Goal: Task Accomplishment & Management: Complete application form

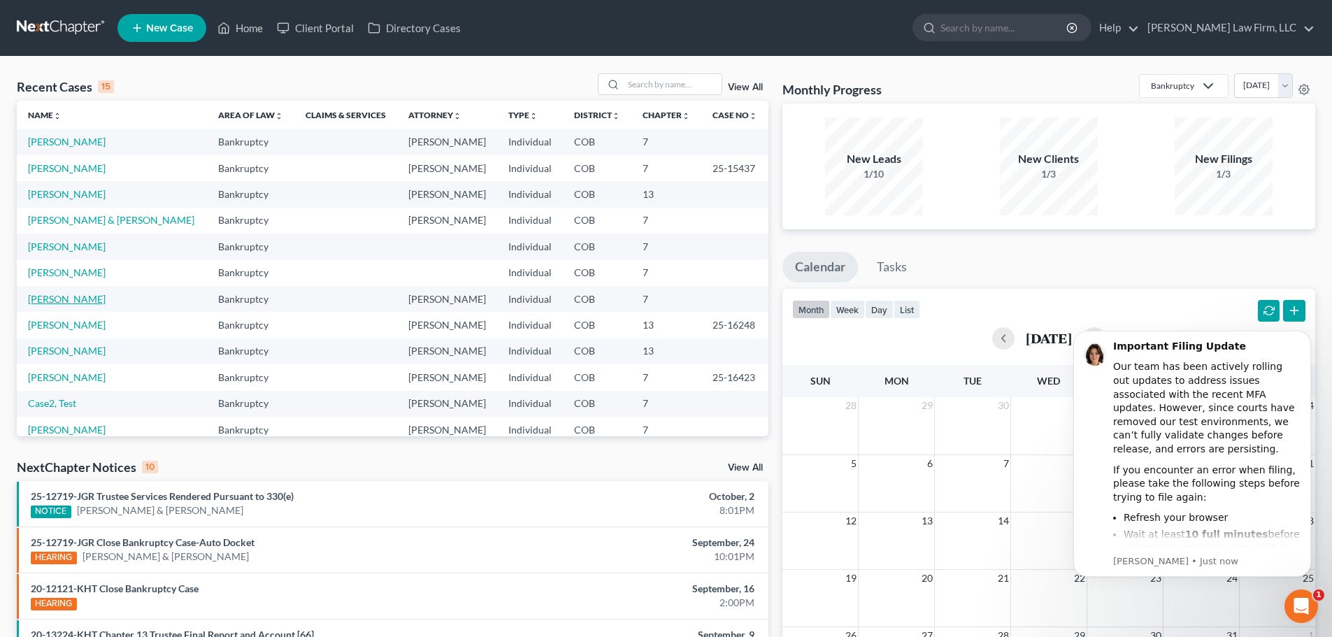
click at [29, 297] on link "[PERSON_NAME]" at bounding box center [67, 299] width 78 height 12
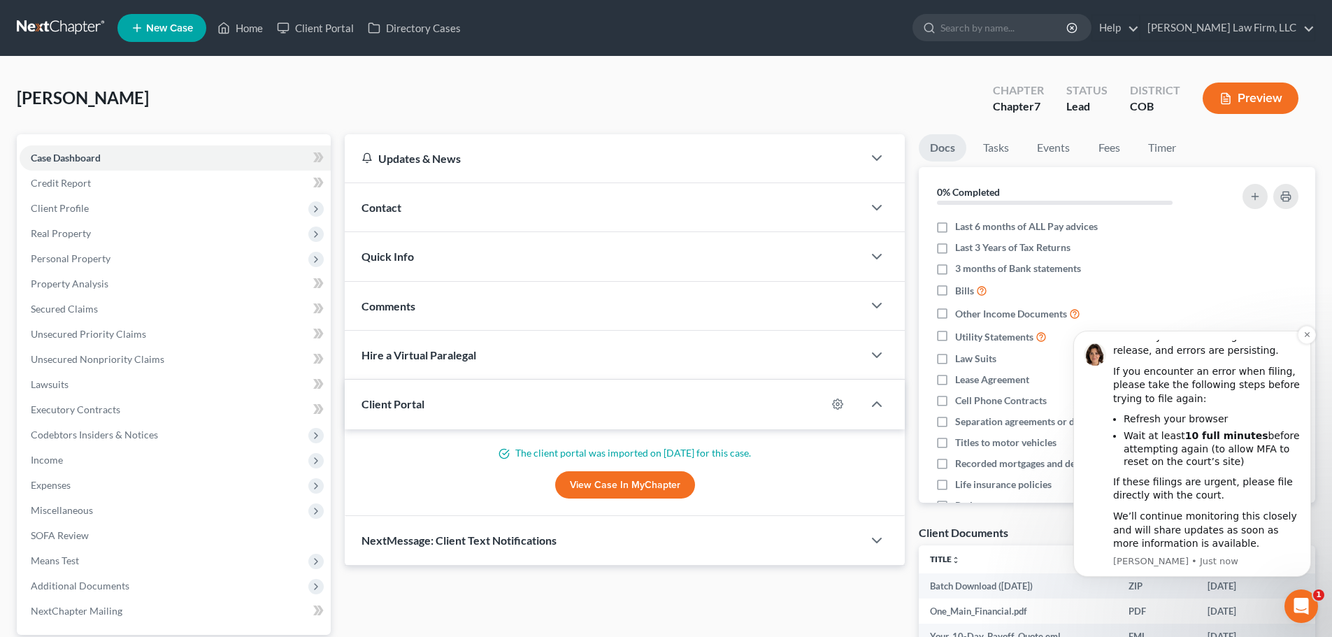
scroll to position [100, 0]
click at [1302, 596] on icon "Open Intercom Messenger" at bounding box center [1299, 604] width 23 height 23
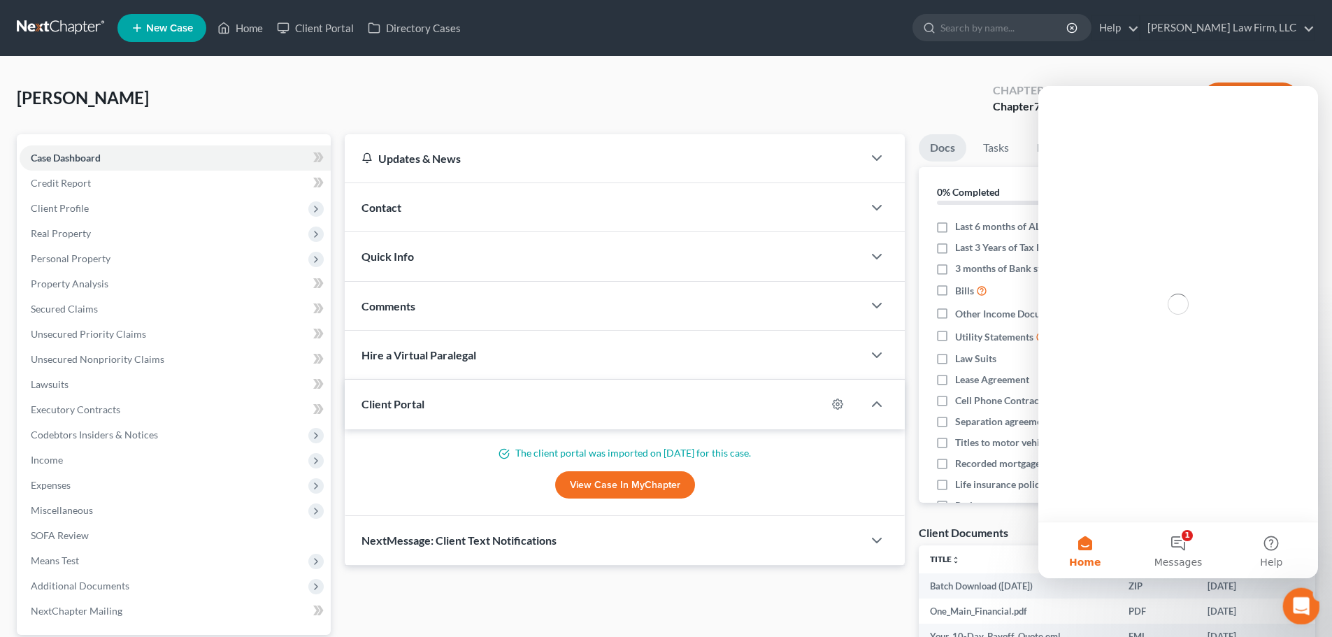
scroll to position [0, 0]
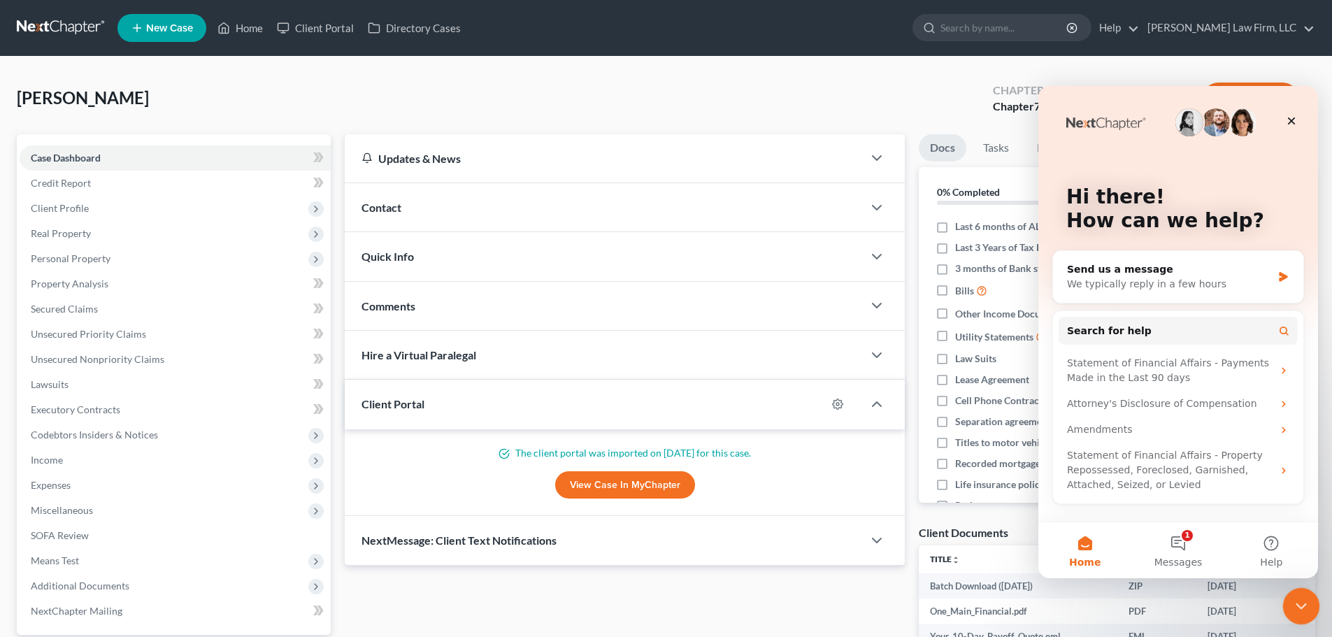
click at [1299, 603] on icon "Close Intercom Messenger" at bounding box center [1298, 604] width 17 height 17
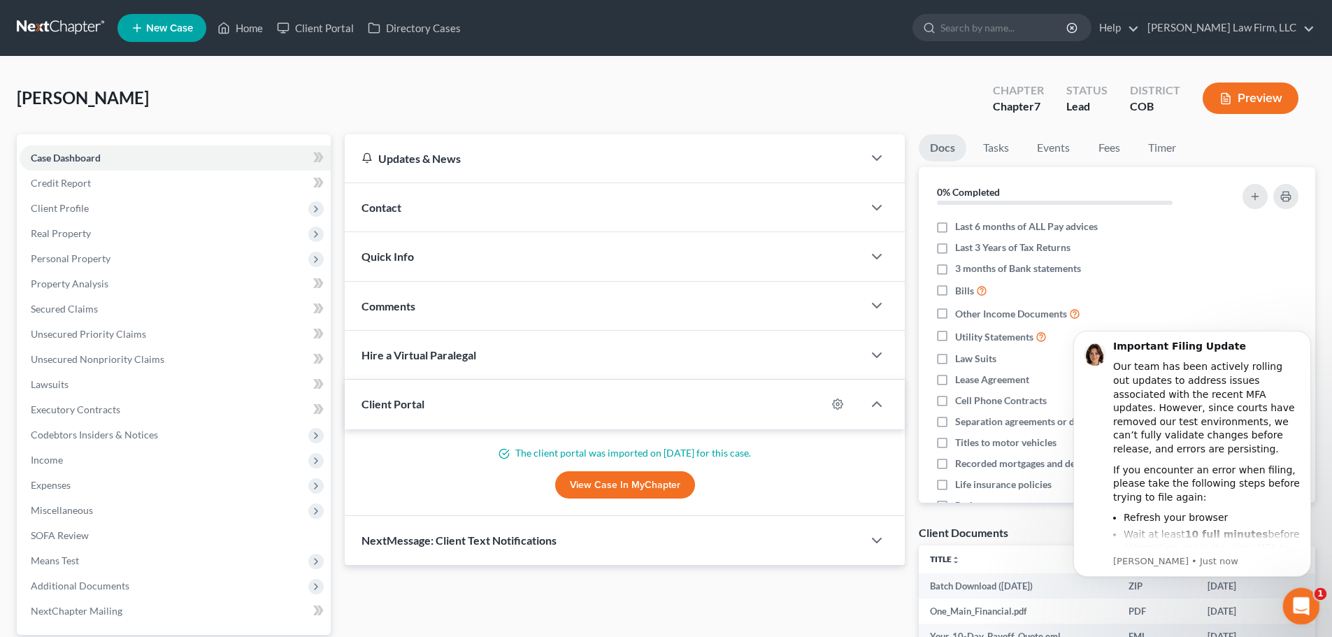
drag, startPoint x: 1313, startPoint y: 605, endPoint x: 1295, endPoint y: 594, distance: 21.0
click at [1314, 605] on div "Open Intercom Messenger" at bounding box center [1299, 604] width 46 height 46
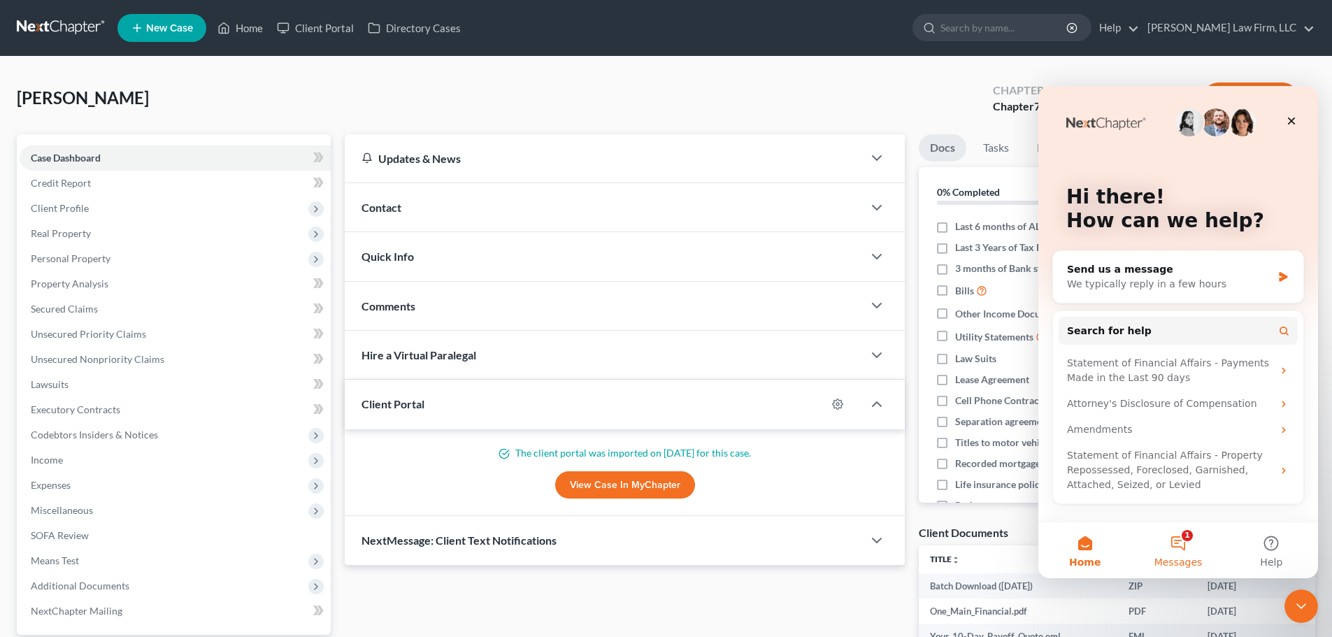
click at [1190, 551] on button "1 Messages" at bounding box center [1177, 550] width 93 height 56
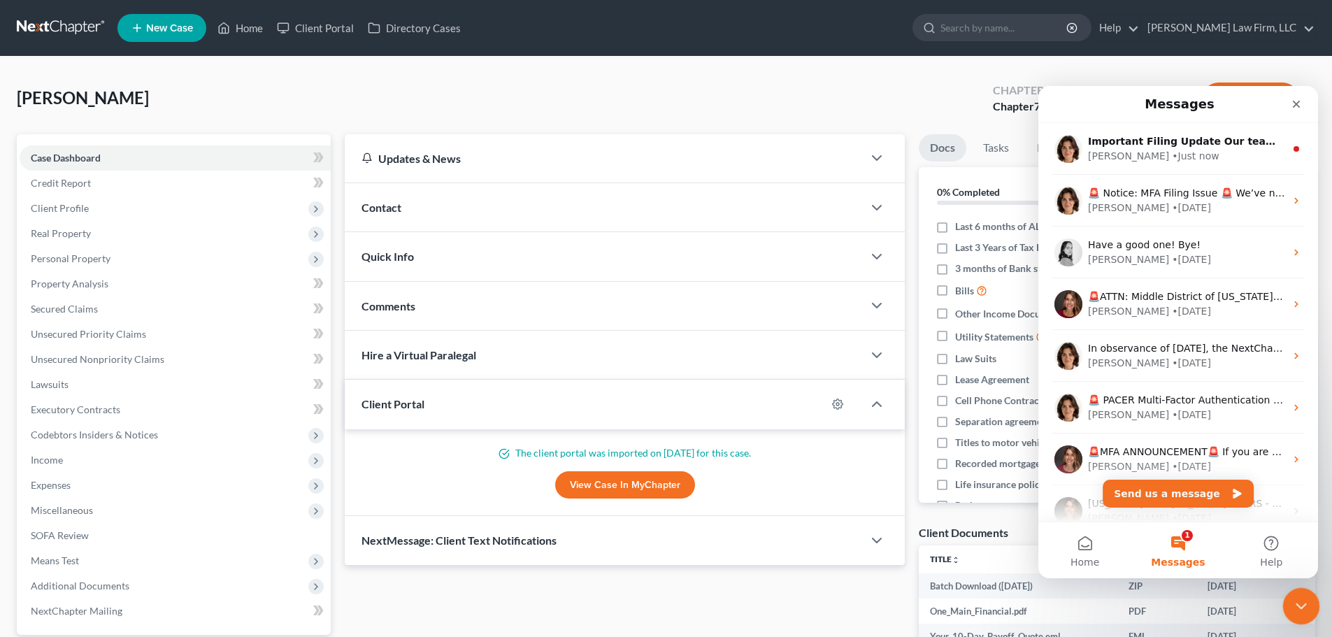
click at [1313, 603] on div "Close Intercom Messenger" at bounding box center [1299, 604] width 34 height 34
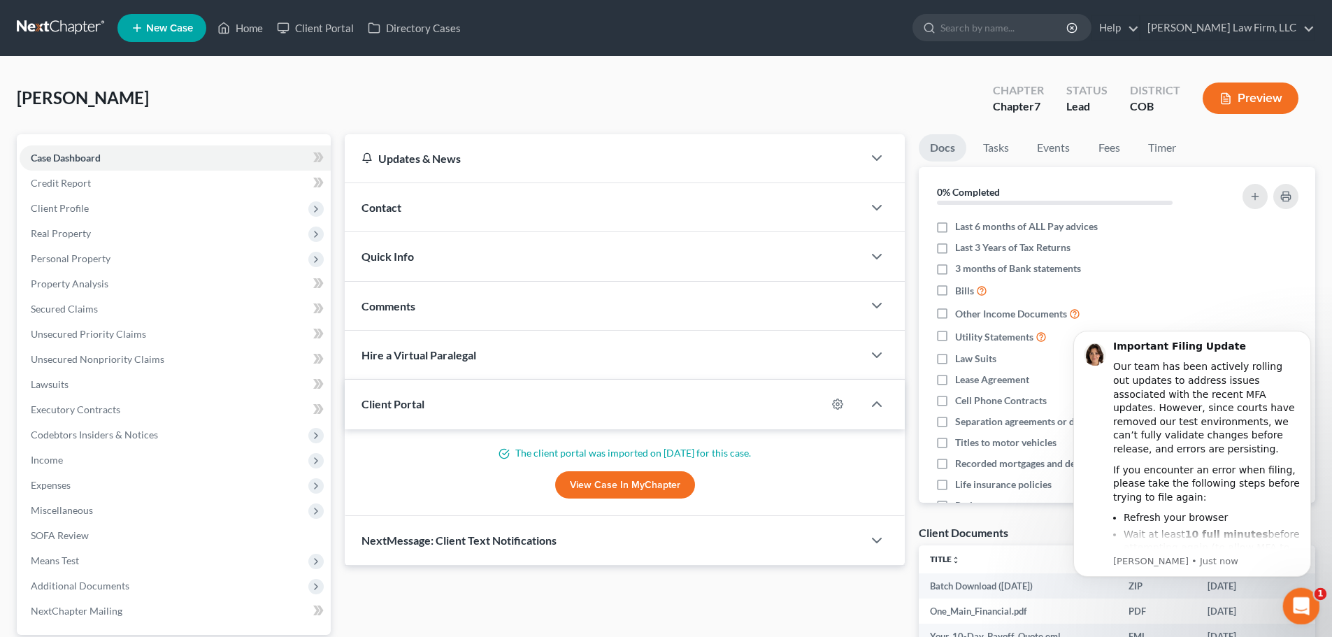
drag, startPoint x: 1309, startPoint y: 608, endPoint x: 1302, endPoint y: 604, distance: 8.2
click at [1311, 610] on div "Open Intercom Messenger" at bounding box center [1299, 604] width 46 height 46
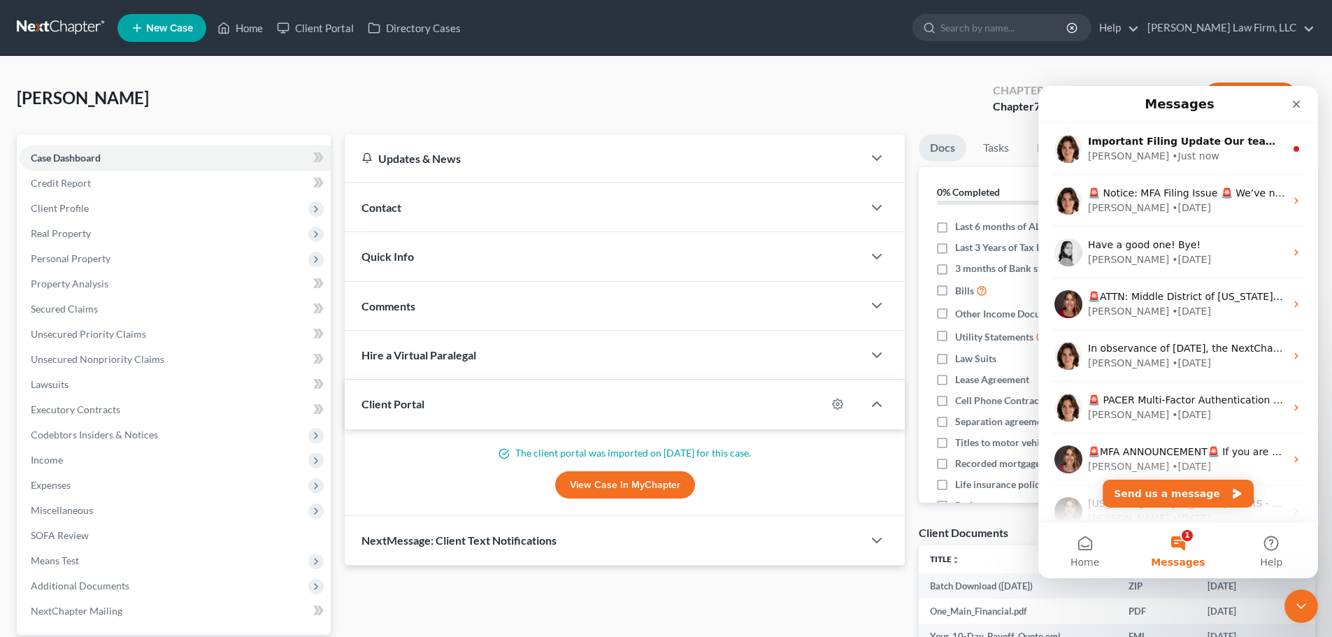
click at [1168, 551] on button "1 Messages" at bounding box center [1177, 550] width 93 height 56
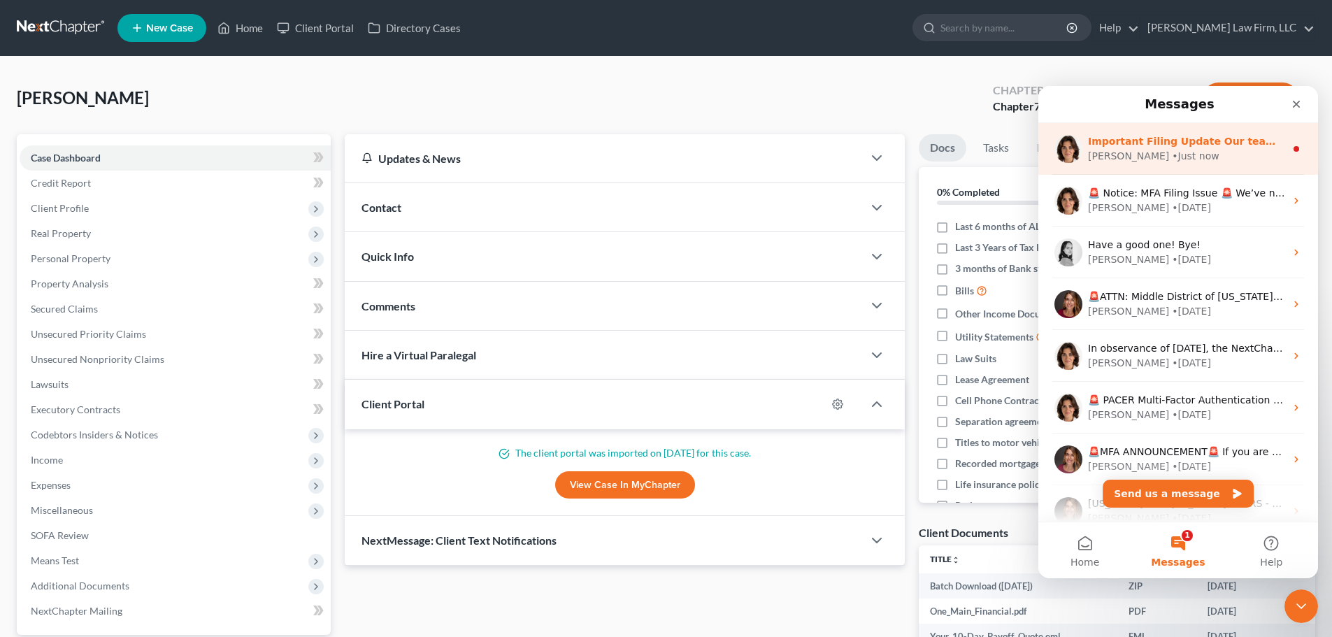
click at [1169, 172] on div "Important Filing Update Our team has been actively rolling out updates to addre…" at bounding box center [1178, 149] width 280 height 52
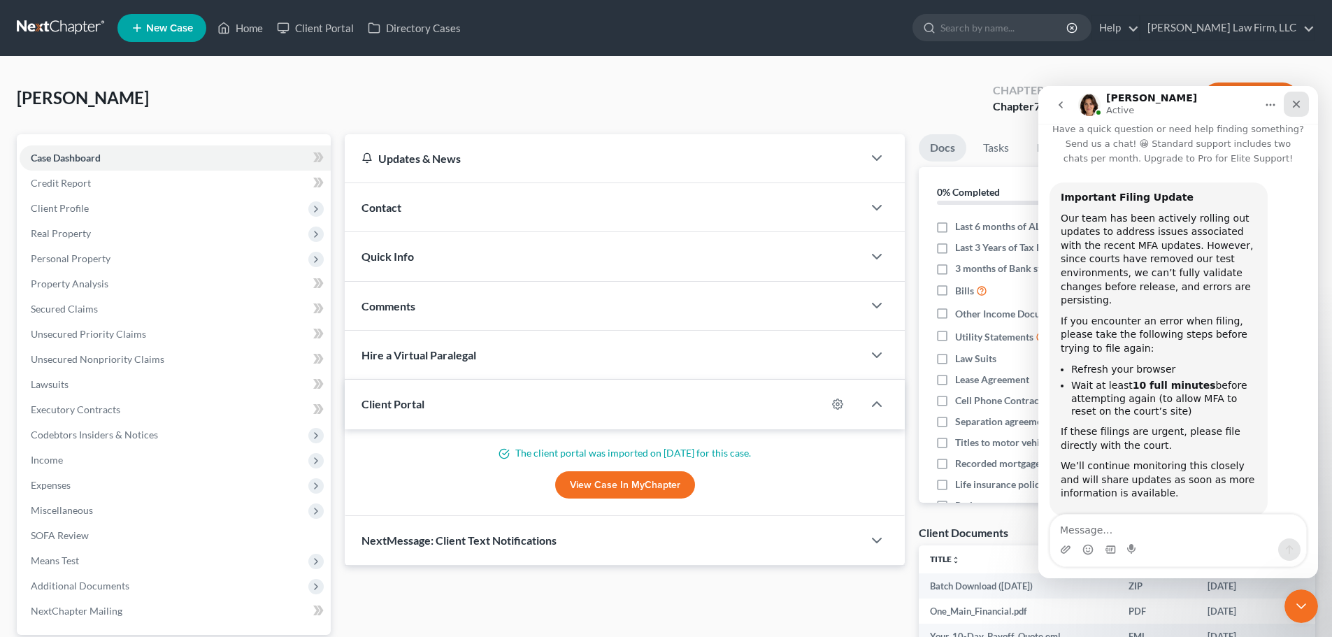
scroll to position [30, 0]
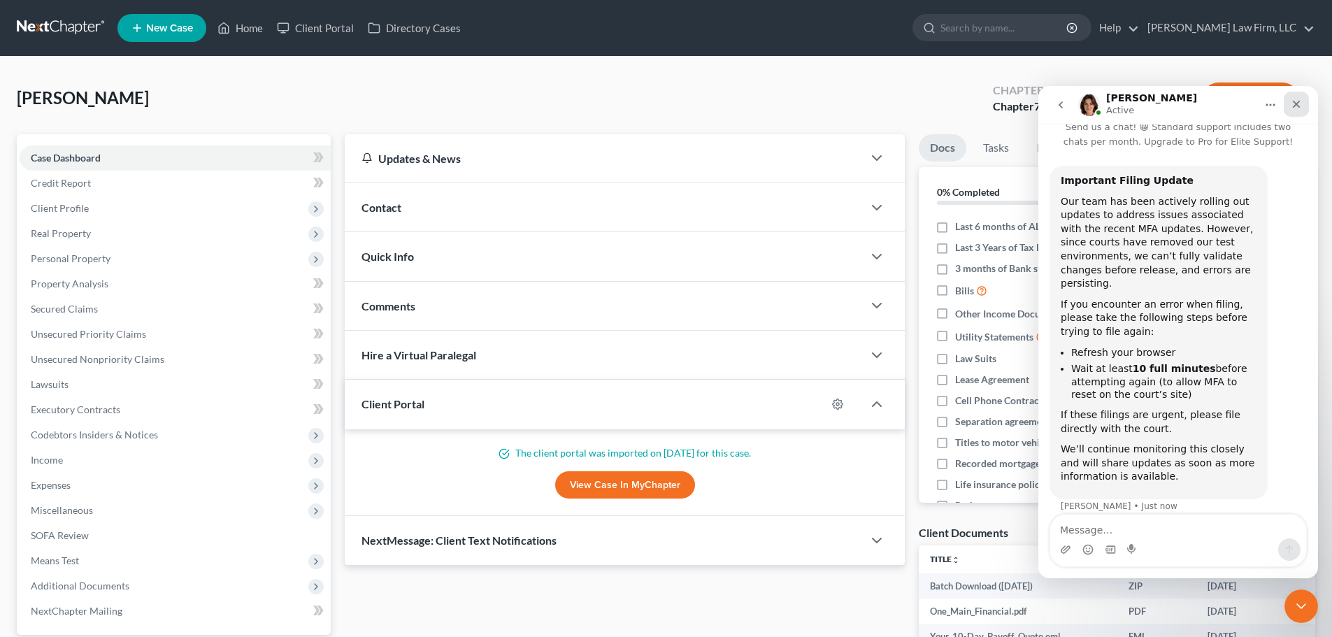
drag, startPoint x: 1302, startPoint y: 103, endPoint x: 2333, endPoint y: 191, distance: 1034.1
click at [1302, 103] on div "Close" at bounding box center [1295, 104] width 25 height 25
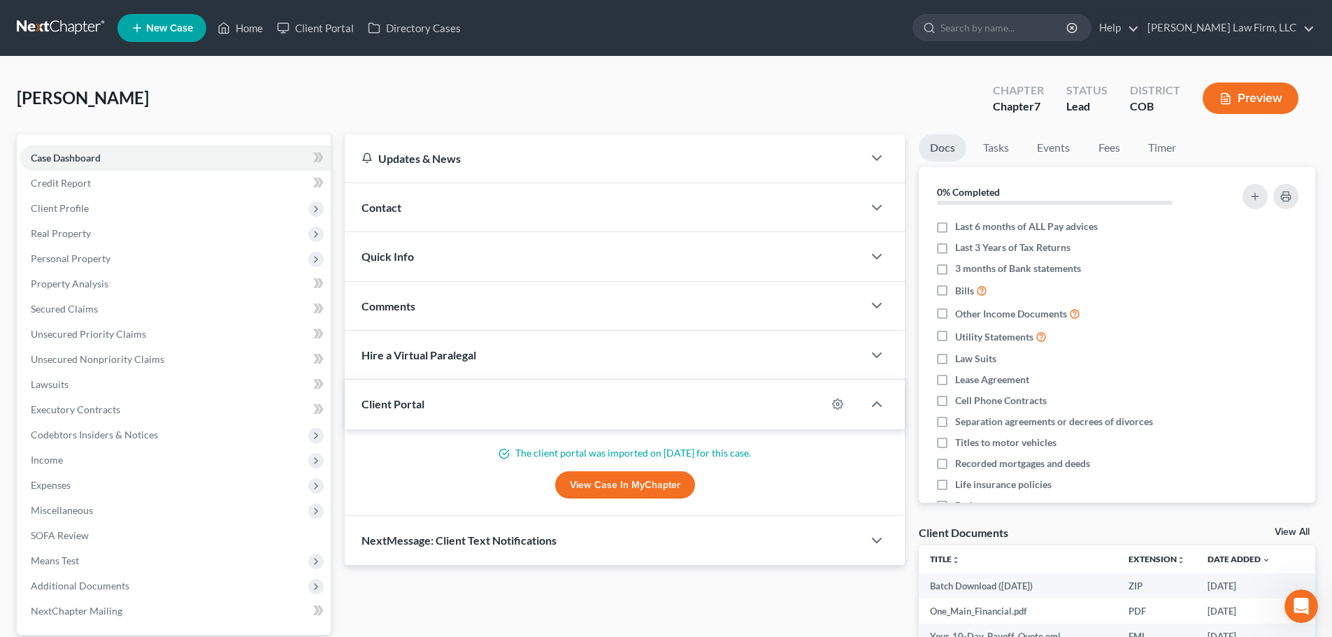
click at [745, 100] on div "[PERSON_NAME] Upgraded Chapter Chapter 7 Status Lead District COB Preview" at bounding box center [666, 103] width 1298 height 61
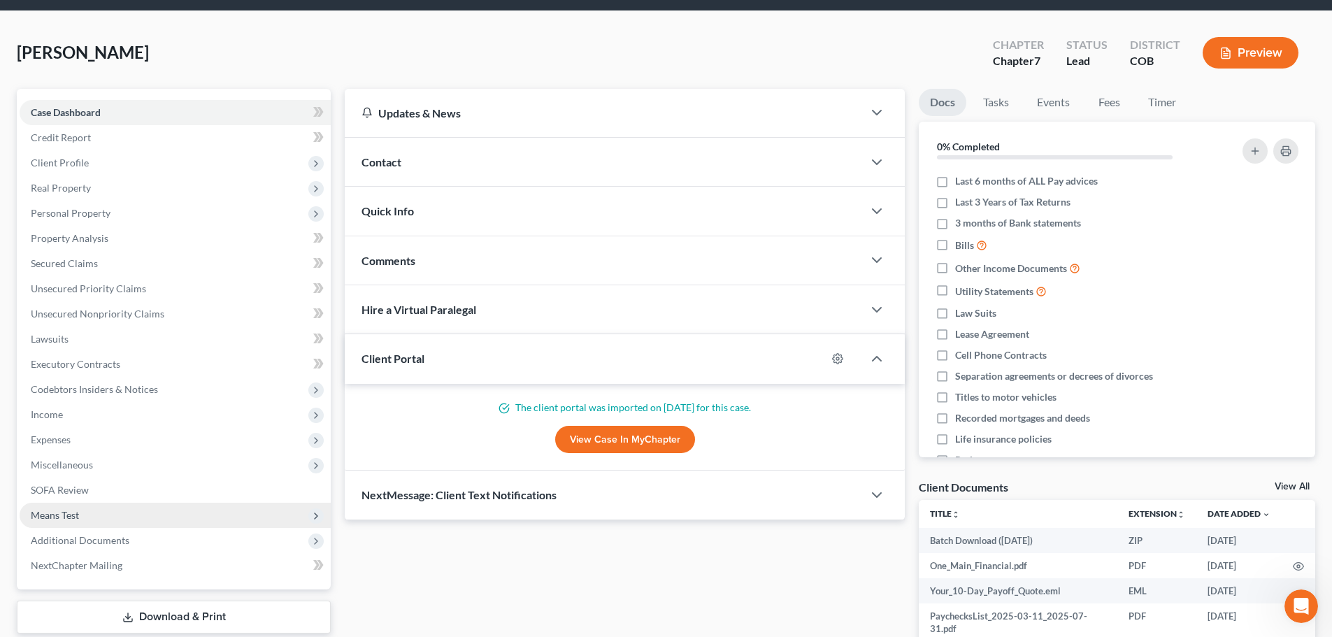
scroll to position [70, 0]
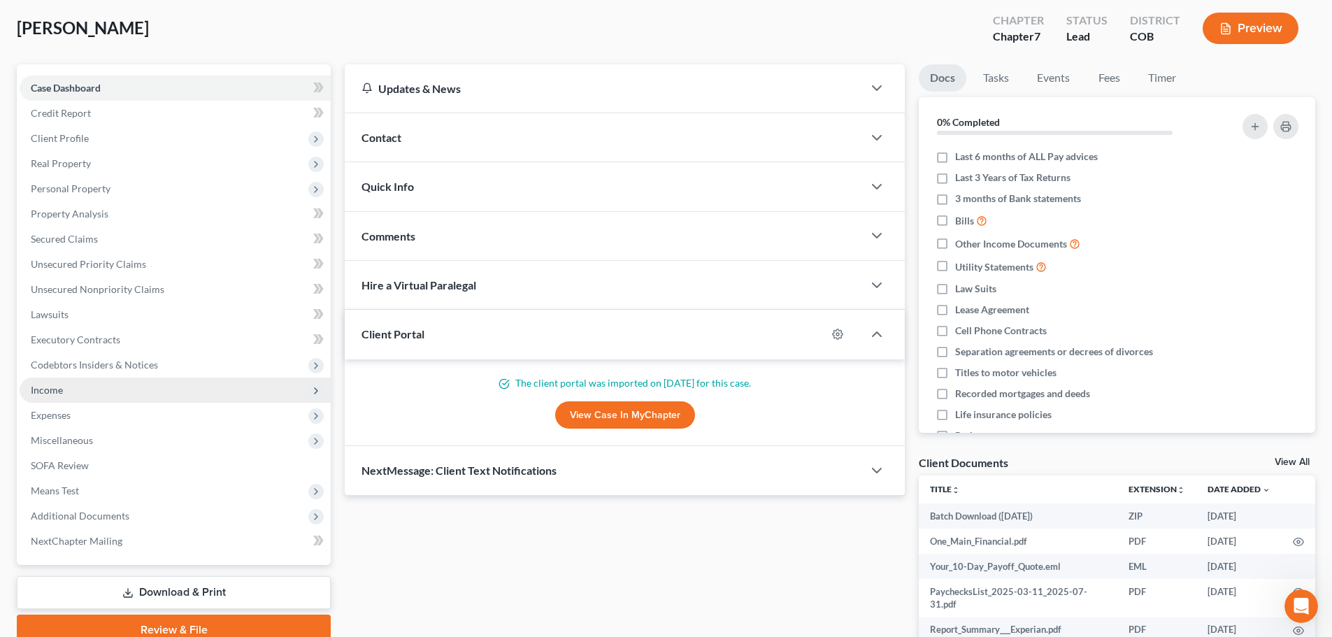
click at [135, 390] on span "Income" at bounding box center [175, 389] width 311 height 25
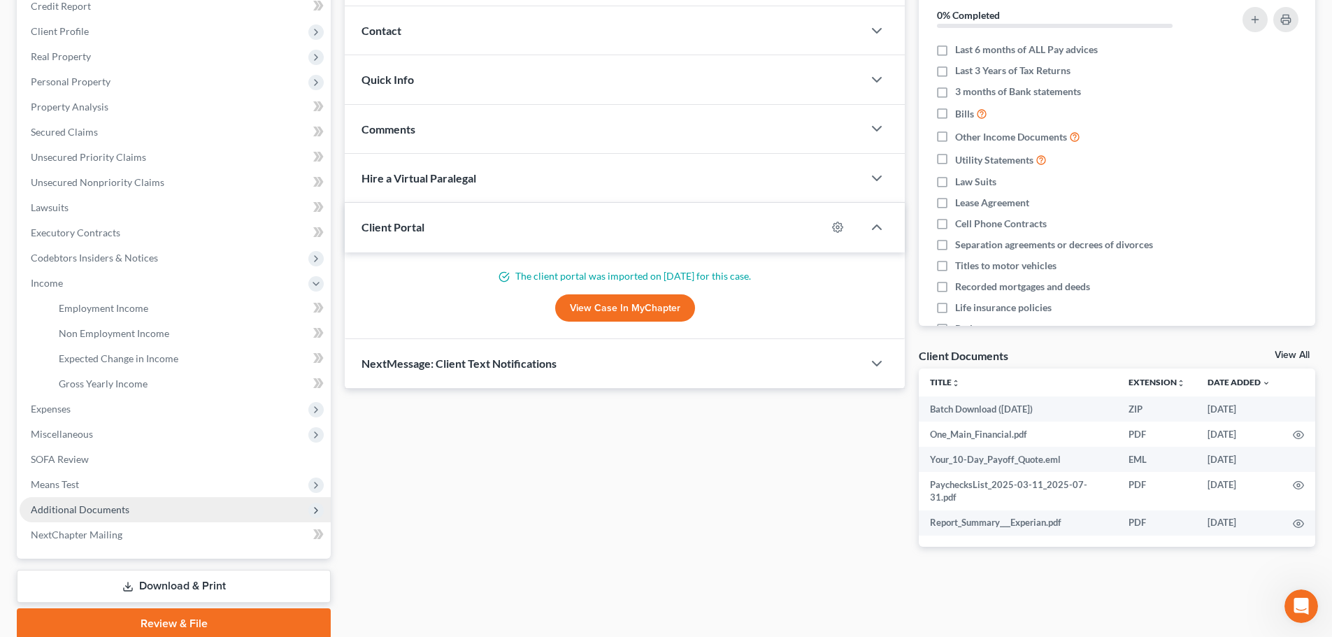
scroll to position [210, 0]
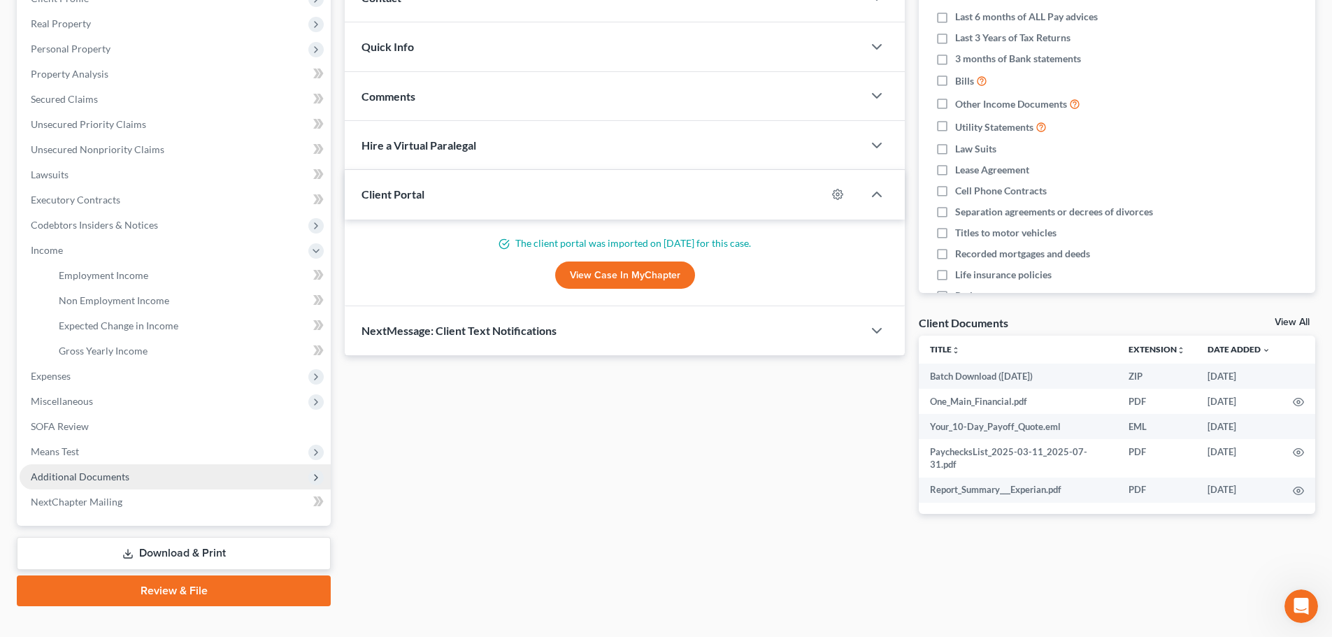
click at [158, 464] on span "Additional Documents" at bounding box center [175, 476] width 311 height 25
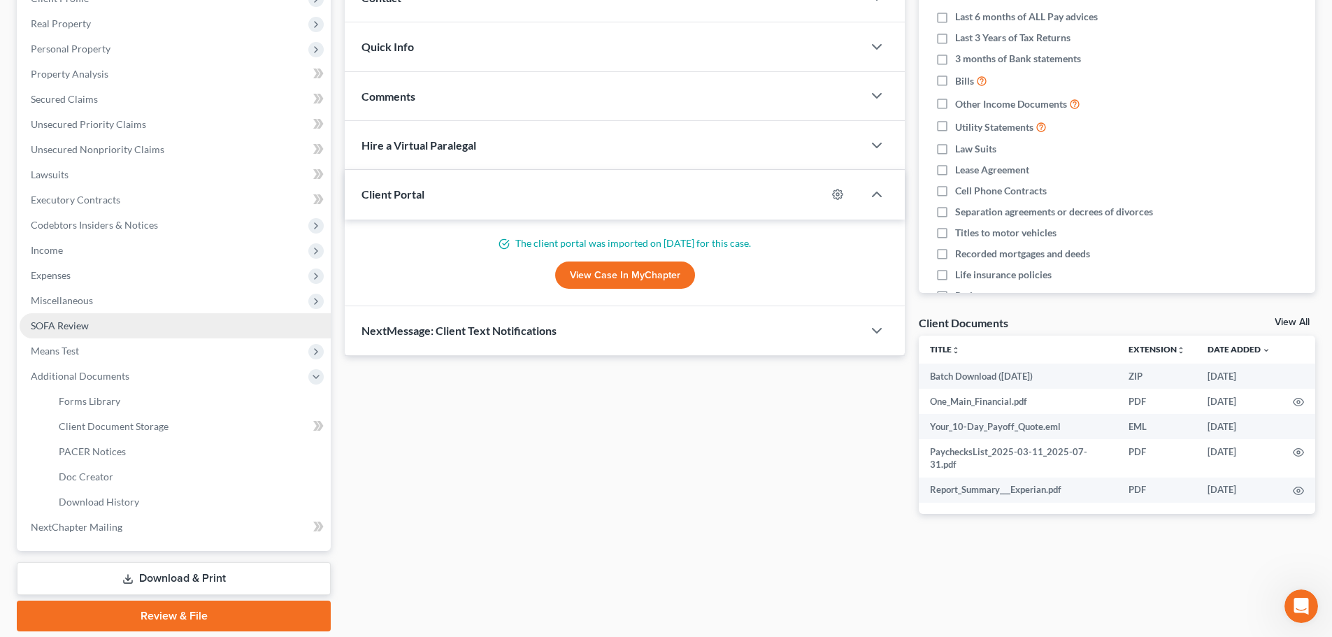
click at [90, 319] on link "SOFA Review" at bounding box center [175, 325] width 311 height 25
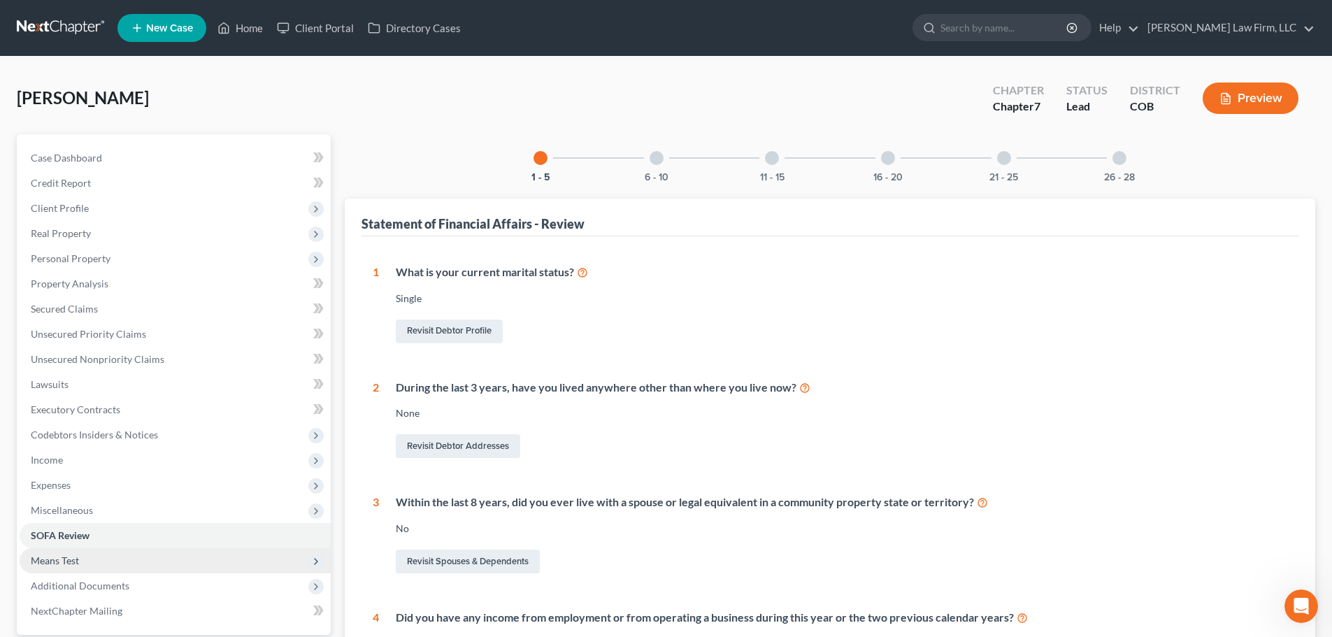
click at [60, 559] on span "Means Test" at bounding box center [55, 560] width 48 height 12
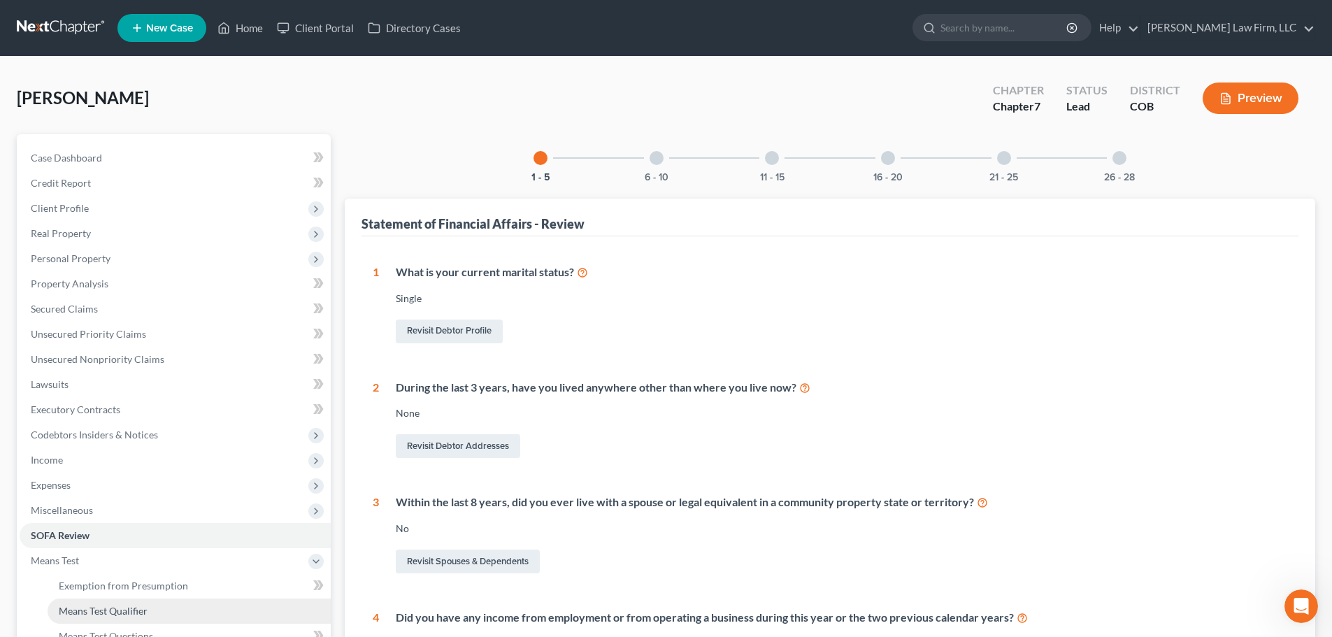
click at [160, 601] on link "Means Test Qualifier" at bounding box center [189, 610] width 283 height 25
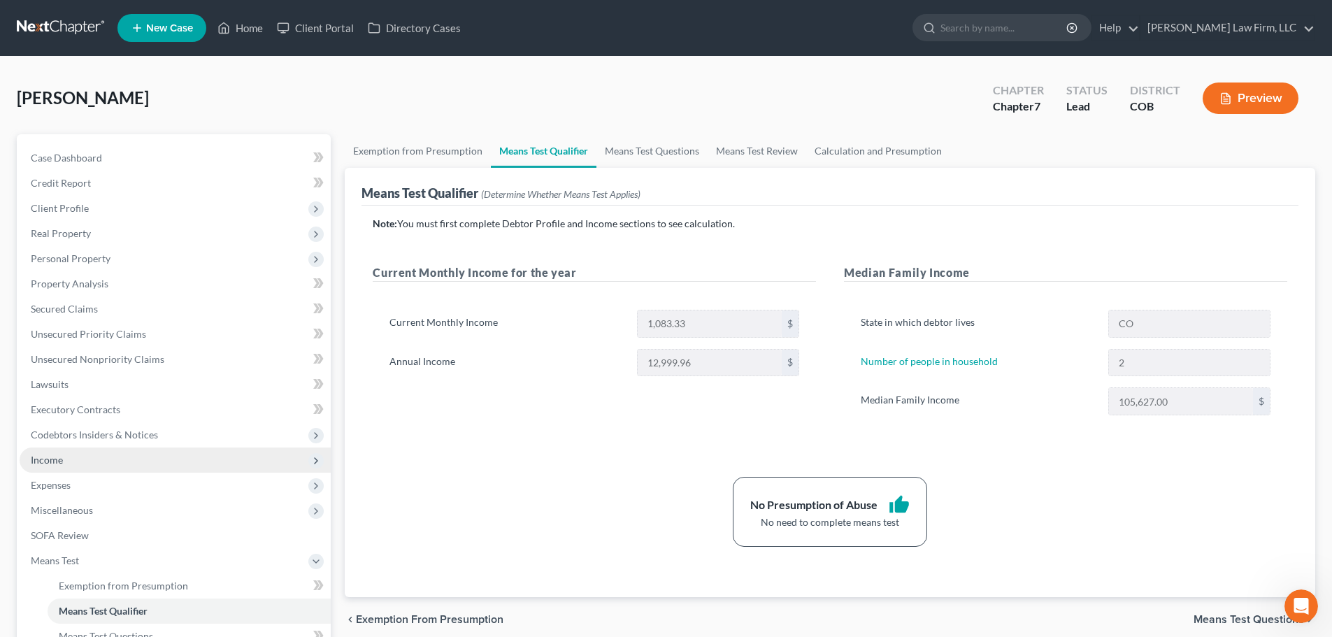
click at [131, 455] on span "Income" at bounding box center [175, 459] width 311 height 25
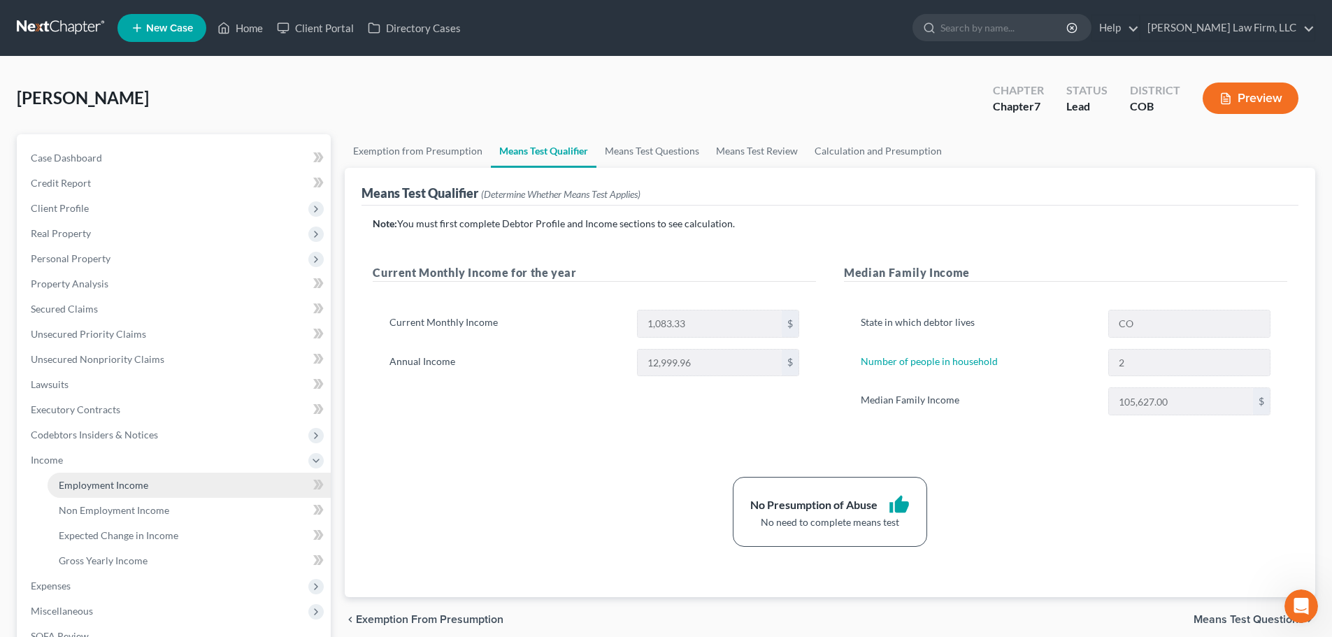
click at [131, 479] on span "Employment Income" at bounding box center [103, 485] width 89 height 12
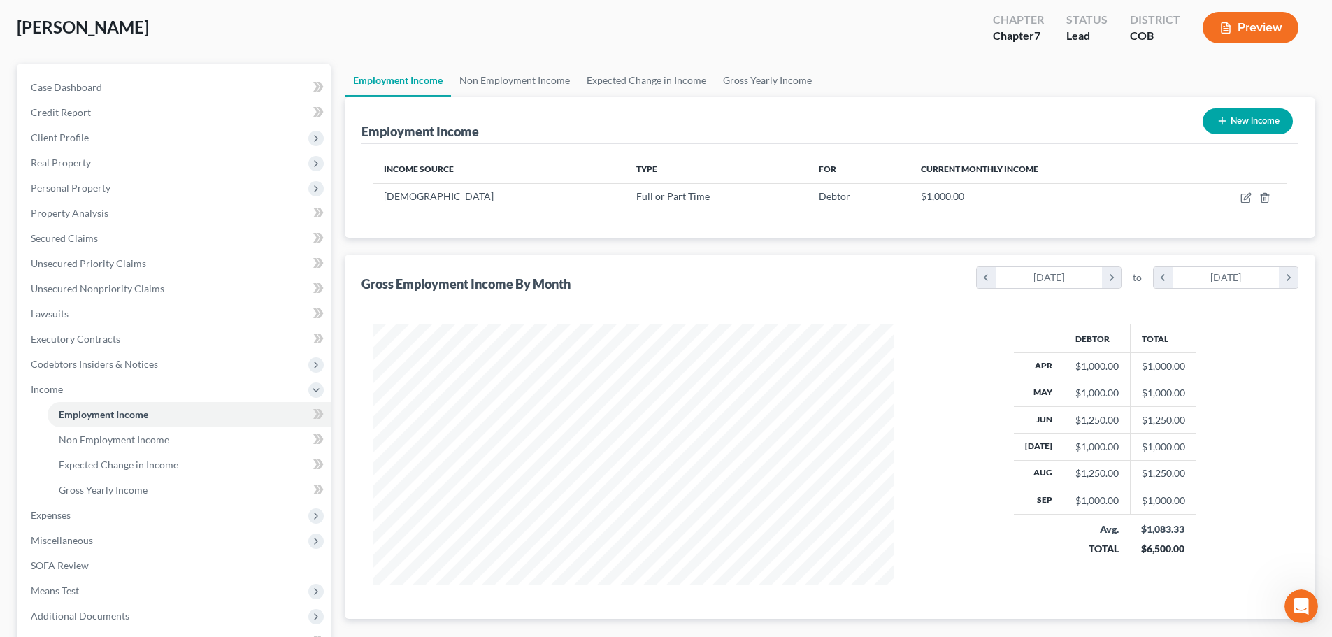
scroll to position [70, 0]
click at [501, 84] on link "Non Employment Income" at bounding box center [514, 81] width 127 height 34
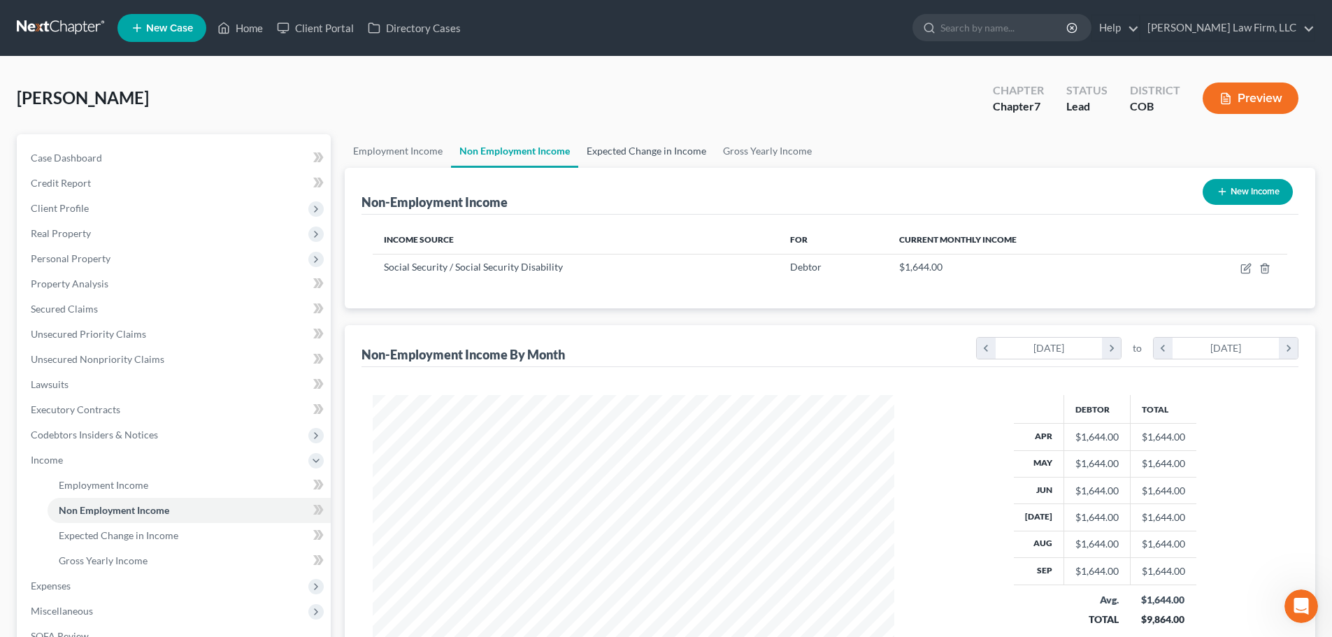
click at [612, 165] on link "Expected Change in Income" at bounding box center [646, 151] width 136 height 34
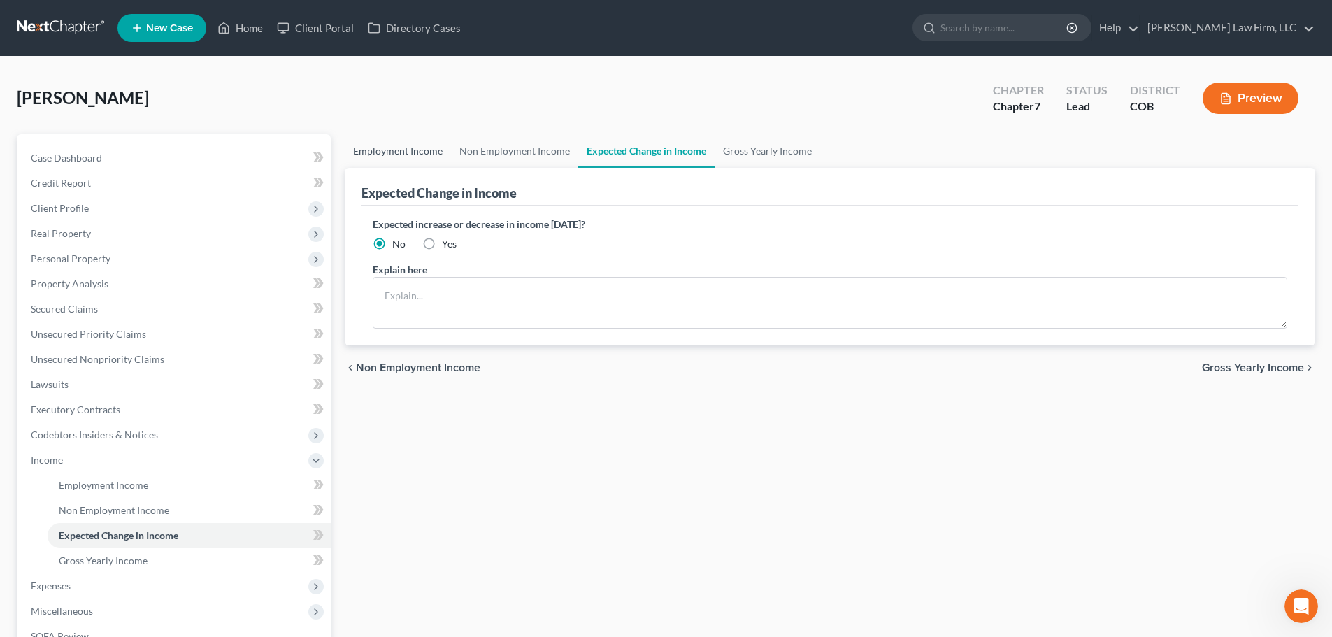
click at [425, 143] on link "Employment Income" at bounding box center [398, 151] width 106 height 34
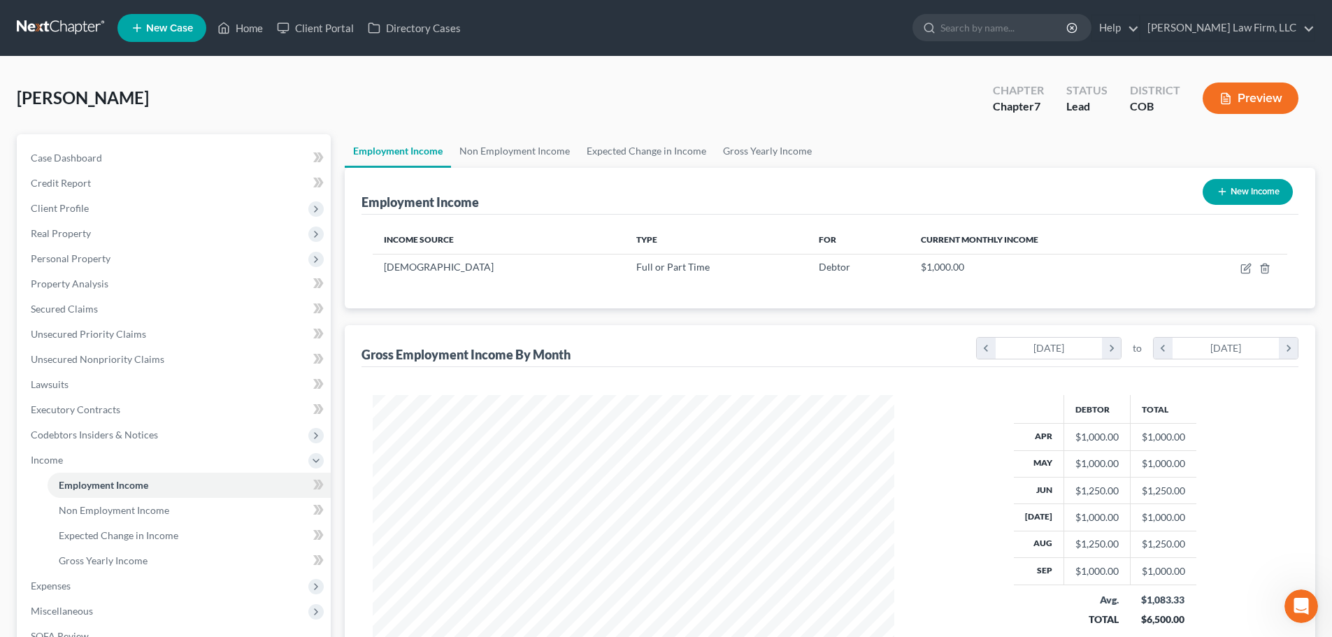
click at [52, 36] on link at bounding box center [61, 27] width 89 height 25
